Goal: Task Accomplishment & Management: Complete application form

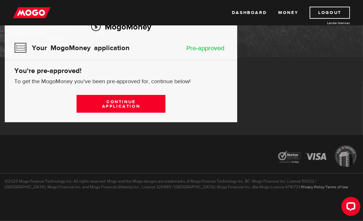
scroll to position [60, 0]
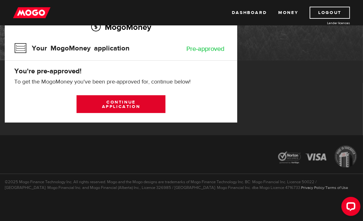
click at [139, 104] on link "Continue application" at bounding box center [121, 104] width 89 height 18
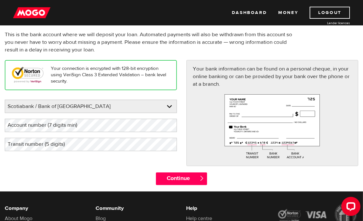
scroll to position [64, 0]
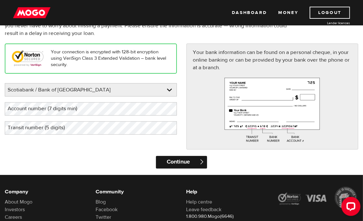
click at [193, 161] on input "Continue" at bounding box center [181, 162] width 51 height 13
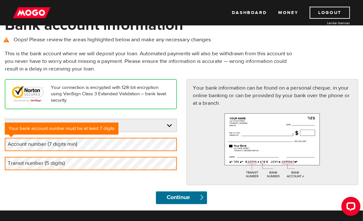
scroll to position [0, 0]
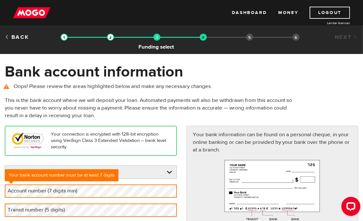
click at [156, 38] on img at bounding box center [156, 37] width 7 height 7
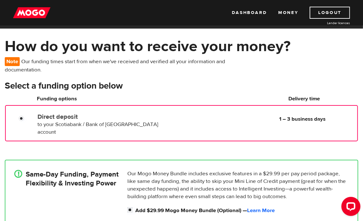
scroll to position [32, 0]
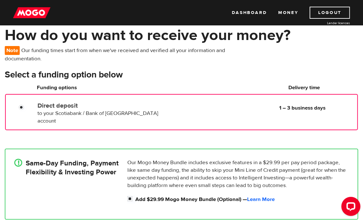
click at [249, 115] on div "Direct deposit to your Scotiabank / Bank of Nova Scotia account Delivery in 1 –…" at bounding box center [196, 111] width 322 height 25
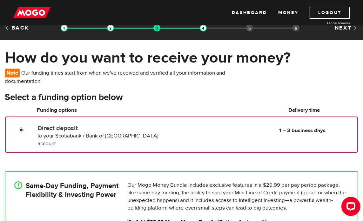
scroll to position [0, 0]
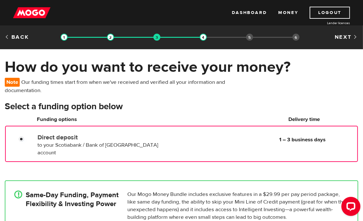
click at [250, 42] on div "Loan approval Loan select Funding select Bank account information Employment in…" at bounding box center [182, 38] width 242 height 10
click at [250, 38] on li "Employment information" at bounding box center [249, 37] width 7 height 7
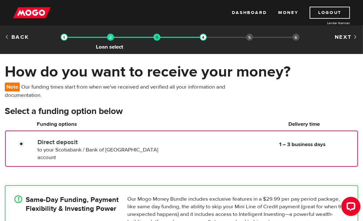
click at [110, 38] on img at bounding box center [110, 37] width 7 height 7
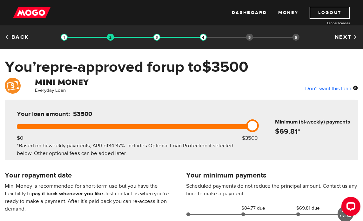
click at [354, 87] on div "Don’t want this loan" at bounding box center [331, 88] width 53 height 8
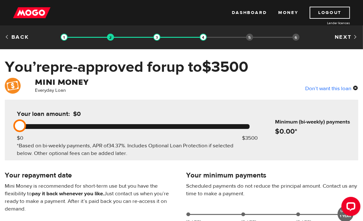
click at [355, 88] on div "Don’t want this loan" at bounding box center [331, 88] width 53 height 8
click at [321, 89] on div "Don’t want this loan" at bounding box center [331, 88] width 53 height 8
click at [8, 37] on link "Back" at bounding box center [17, 37] width 24 height 7
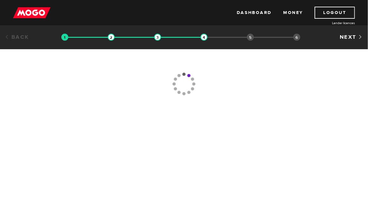
click at [8, 37] on link "Back" at bounding box center [17, 37] width 24 height 7
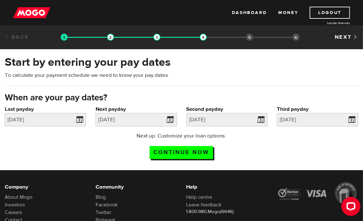
click at [10, 37] on link "Back" at bounding box center [17, 37] width 24 height 7
click at [309, 150] on div "Next up: Customize your loan options. Continue now" at bounding box center [181, 148] width 363 height 32
click at [171, 118] on link at bounding box center [170, 119] width 13 height 13
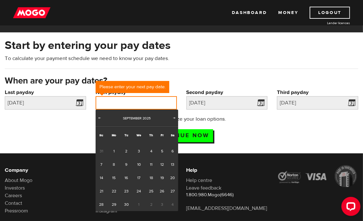
scroll to position [32, 0]
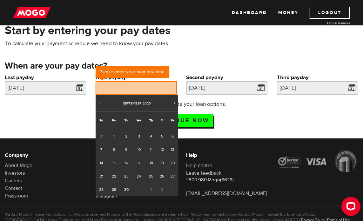
click at [159, 190] on span "3" at bounding box center [162, 189] width 10 height 13
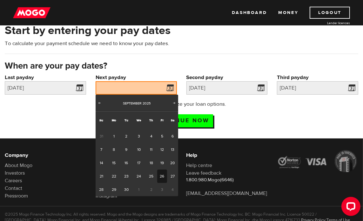
click at [160, 177] on link "26" at bounding box center [162, 176] width 10 height 13
type input "2025/09/26"
type input "2025/10/10"
type input "2025/10/24"
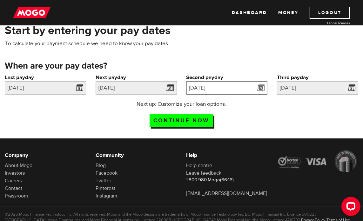
click at [247, 89] on input "2025/10/10" at bounding box center [226, 87] width 81 height 13
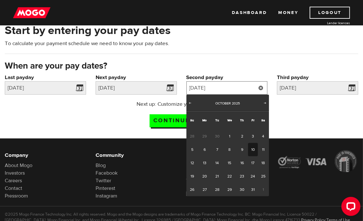
scroll to position [0, 0]
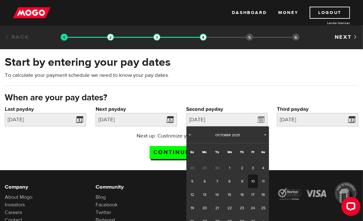
click at [254, 178] on link "10" at bounding box center [253, 181] width 10 height 13
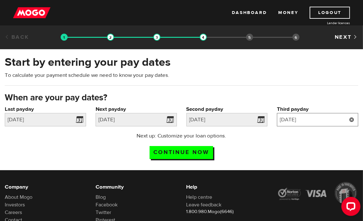
click at [323, 123] on input "2025/10/24" at bounding box center [317, 119] width 81 height 13
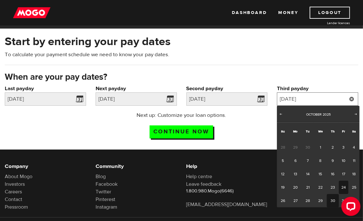
scroll to position [32, 0]
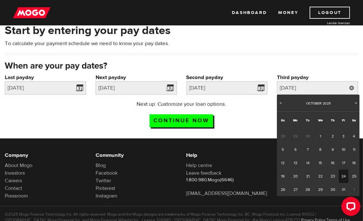
click at [343, 174] on link "24" at bounding box center [344, 176] width 10 height 13
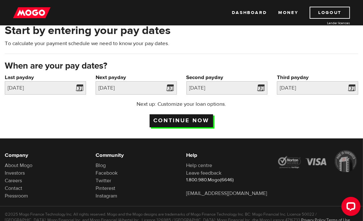
click at [158, 122] on input "Continue now" at bounding box center [182, 120] width 64 height 13
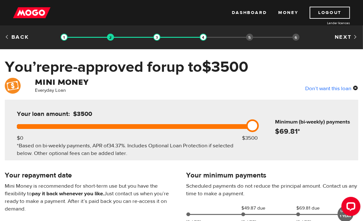
scroll to position [32, 0]
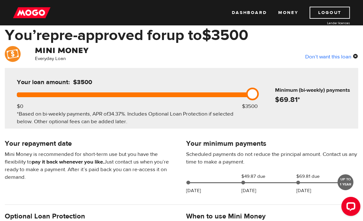
click at [319, 56] on div "Don’t want this loan" at bounding box center [331, 56] width 53 height 8
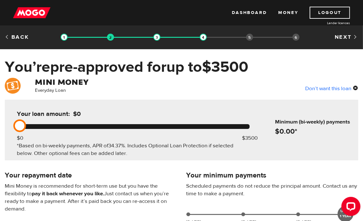
scroll to position [0, 0]
click at [18, 33] on div "Back Loan approval Loan select Funding select Bank account information Employme…" at bounding box center [181, 37] width 363 height 24
click at [18, 37] on link "Back" at bounding box center [17, 37] width 24 height 7
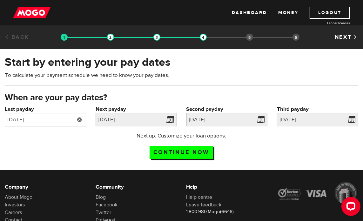
click at [51, 122] on input "[DATE]" at bounding box center [45, 119] width 81 height 13
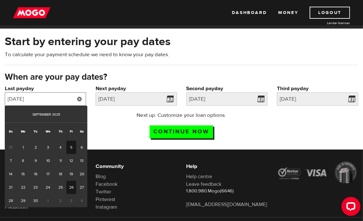
scroll to position [32, 0]
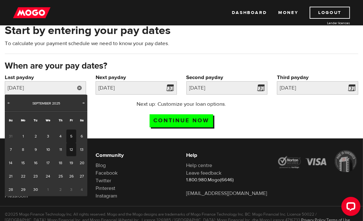
click at [68, 152] on link "12" at bounding box center [71, 149] width 10 height 13
type input "2025/09/12"
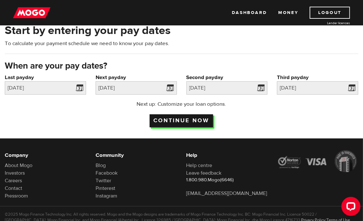
click at [176, 121] on input "Continue now" at bounding box center [182, 120] width 64 height 13
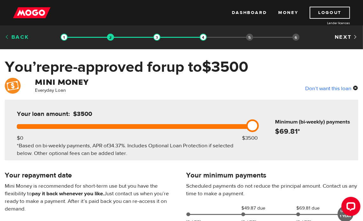
click at [7, 35] on link "Back" at bounding box center [17, 37] width 24 height 7
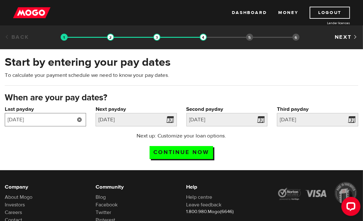
click at [47, 118] on input "[DATE]" at bounding box center [45, 119] width 81 height 13
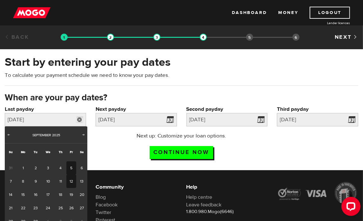
click at [70, 167] on link "5" at bounding box center [71, 167] width 10 height 13
type input "[DATE]"
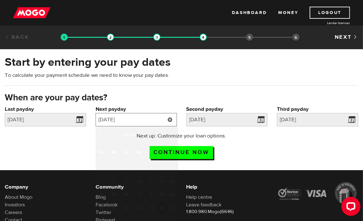
click at [145, 120] on input "[DATE]" at bounding box center [136, 119] width 81 height 13
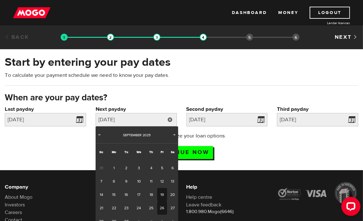
click at [165, 194] on link "19" at bounding box center [162, 194] width 10 height 13
type input "2025/09/19"
type input "2025/10/3"
type input "2025/10/17"
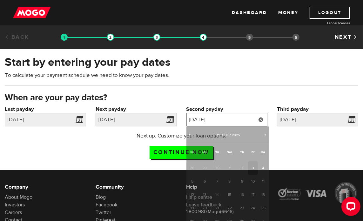
click at [237, 121] on input "2025/10/3" at bounding box center [226, 119] width 81 height 13
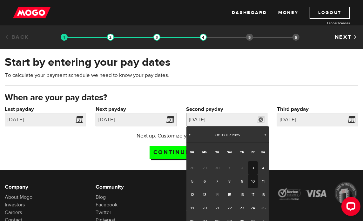
click at [253, 179] on link "10" at bounding box center [253, 181] width 10 height 13
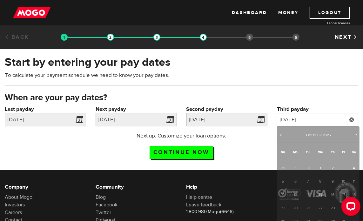
click at [307, 118] on input "2025/10/17" at bounding box center [317, 119] width 81 height 13
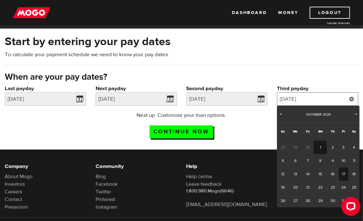
scroll to position [32, 0]
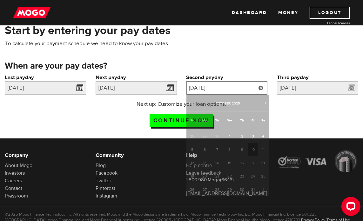
click at [191, 88] on input "2025/10/10" at bounding box center [226, 87] width 81 height 13
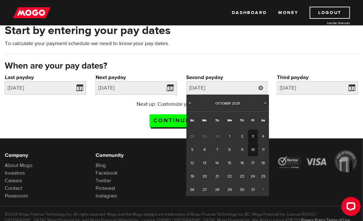
click at [252, 137] on link "3" at bounding box center [253, 136] width 10 height 13
type input "2025/10/03"
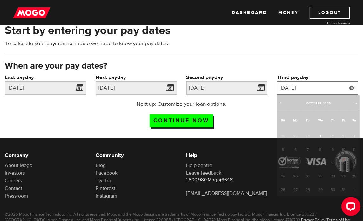
click at [302, 89] on input "2025/10/17" at bounding box center [317, 87] width 81 height 13
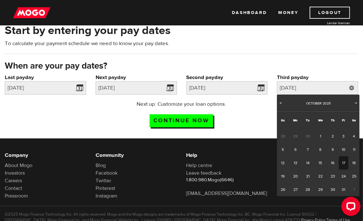
click at [343, 164] on link "17" at bounding box center [344, 162] width 10 height 13
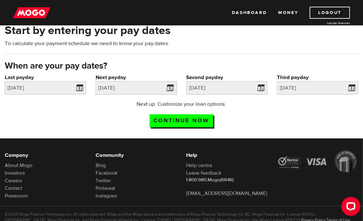
click at [279, 120] on div "Next up: Customize your loan options. Continue now" at bounding box center [181, 116] width 363 height 32
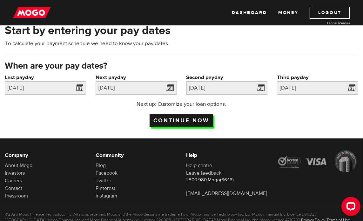
click at [194, 119] on input "Continue now" at bounding box center [182, 120] width 64 height 13
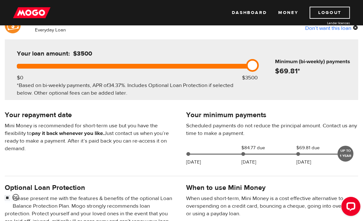
scroll to position [64, 0]
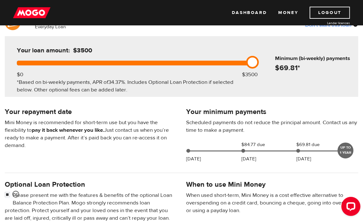
click at [217, 153] on div "[DATE] $84.77 due [DATE] $69.81 due [DATE] UP TO 1 YEAR" at bounding box center [266, 149] width 165 height 17
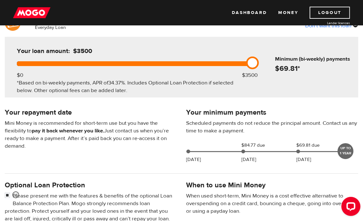
scroll to position [0, 0]
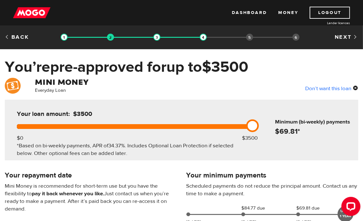
click at [254, 36] on ol "Loan approval Loan select Funding select Bank account information Employment in…" at bounding box center [180, 37] width 239 height 8
click at [19, 36] on link "Back" at bounding box center [17, 37] width 24 height 7
